Goal: Task Accomplishment & Management: Manage account settings

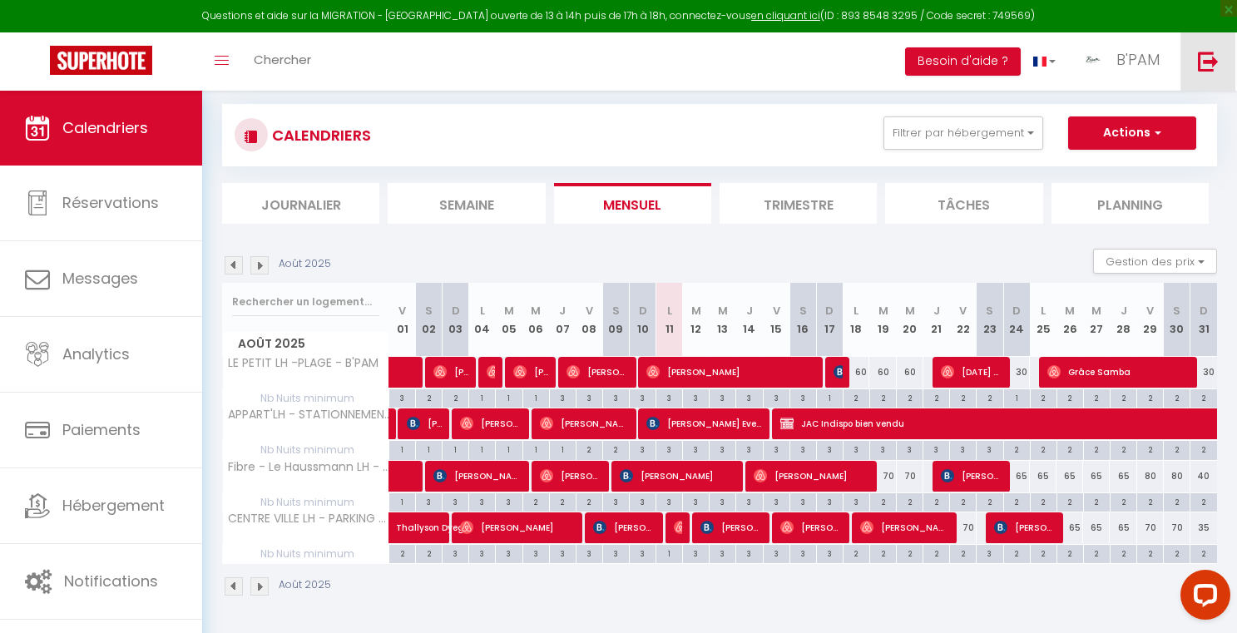
click at [1201, 60] on img at bounding box center [1208, 61] width 21 height 21
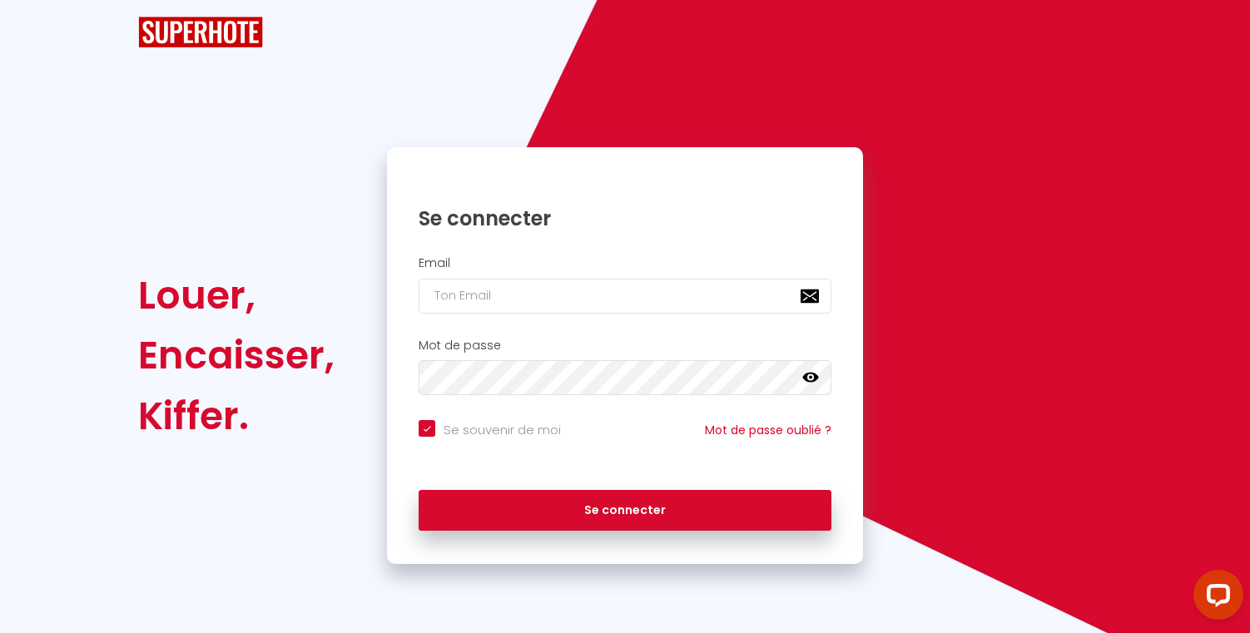
checkbox input "true"
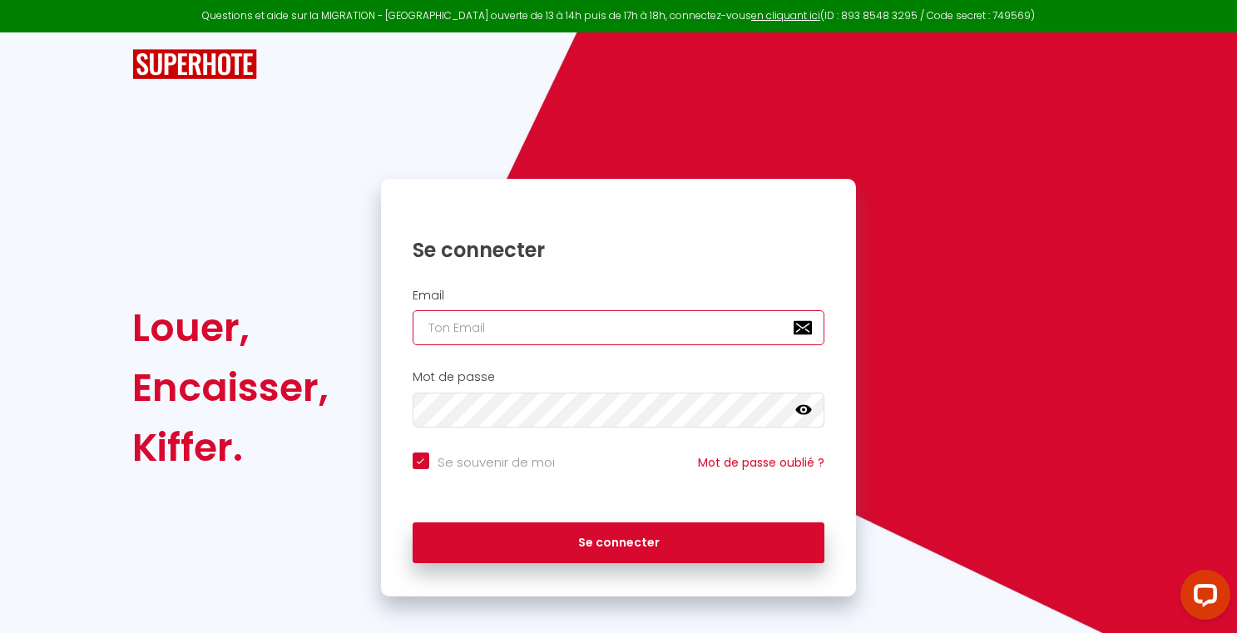
click at [537, 332] on input "email" at bounding box center [619, 327] width 413 height 35
type input "b"
checkbox input "true"
type input "[EMAIL_ADDRESS][DOMAIN_NAME]"
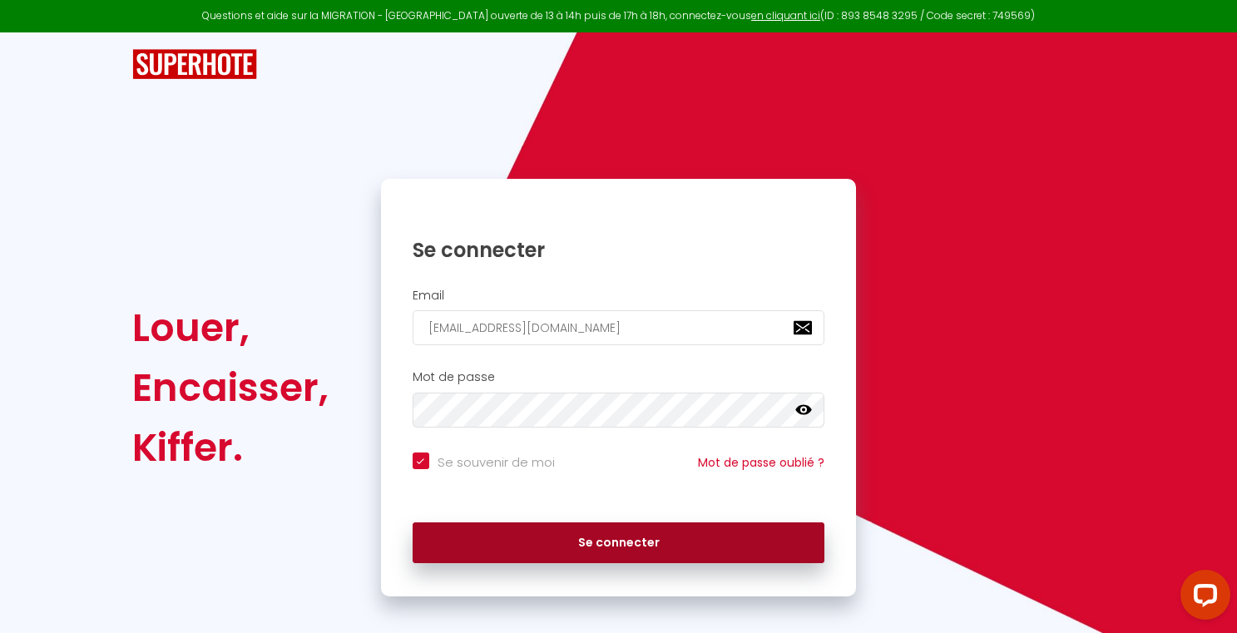
click at [557, 537] on button "Se connecter" at bounding box center [619, 543] width 413 height 42
checkbox input "true"
